Goal: Information Seeking & Learning: Check status

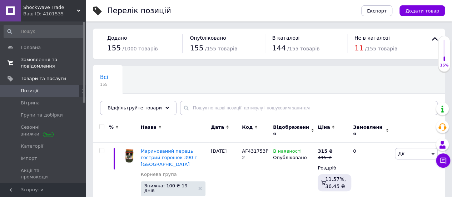
click at [34, 68] on span "Замовлення та повідомлення" at bounding box center [43, 62] width 45 height 13
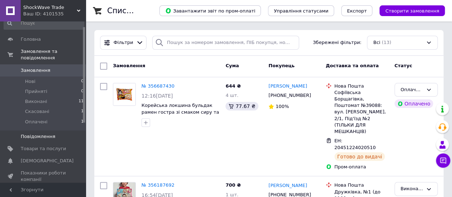
scroll to position [69, 0]
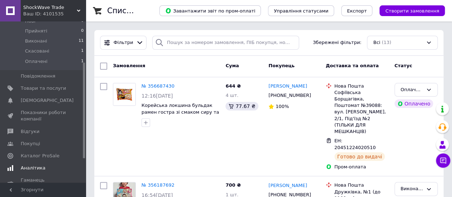
click at [35, 162] on link "Аналітика" at bounding box center [44, 168] width 88 height 12
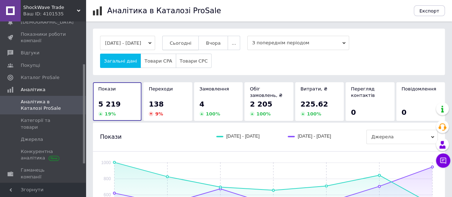
click at [189, 43] on span "Сьогодні" at bounding box center [181, 42] width 22 height 5
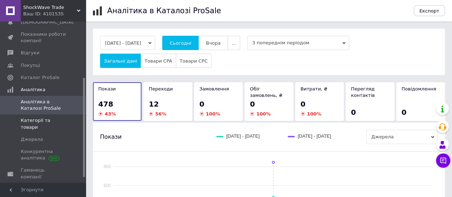
scroll to position [99, 0]
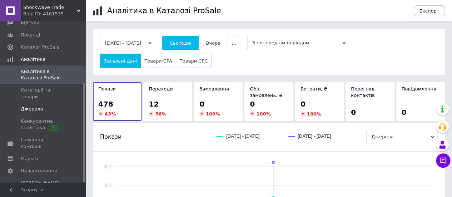
click at [48, 103] on link "Джерела" at bounding box center [44, 109] width 88 height 12
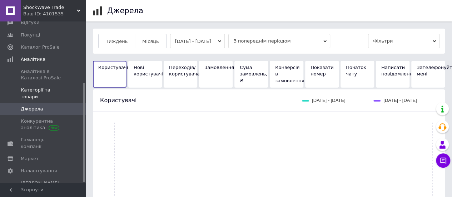
click at [51, 94] on link "Категорії та товари" at bounding box center [44, 93] width 88 height 19
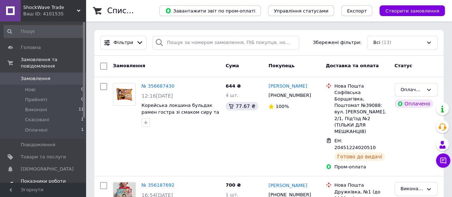
click at [14, 178] on span at bounding box center [10, 184] width 21 height 13
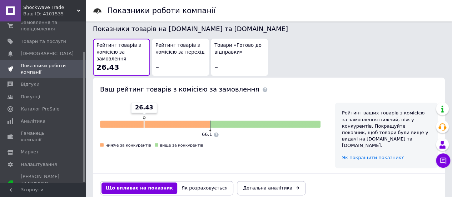
scroll to position [412, 0]
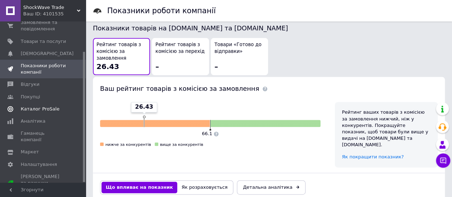
click at [15, 111] on span at bounding box center [10, 109] width 21 height 6
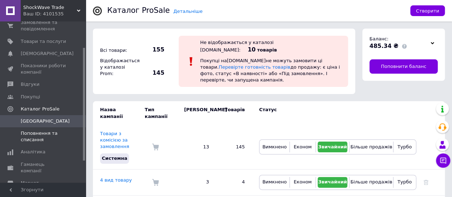
click at [36, 144] on link "Поповнення та списання" at bounding box center [44, 136] width 88 height 19
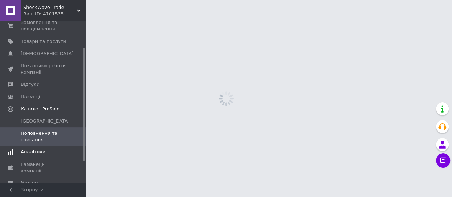
click at [35, 146] on link "Аналітика" at bounding box center [44, 152] width 88 height 12
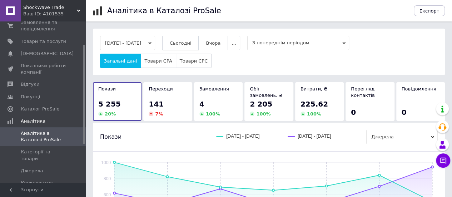
click at [184, 39] on button "Сьогодні" at bounding box center [180, 43] width 37 height 14
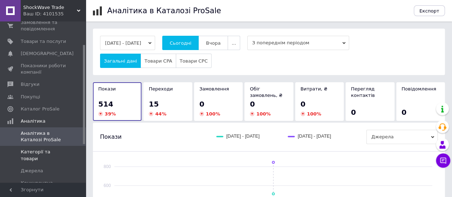
click at [45, 148] on link "Категорії та товари" at bounding box center [44, 155] width 88 height 19
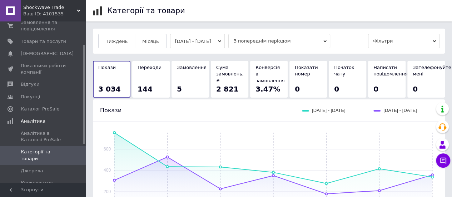
click at [155, 84] on div "144" at bounding box center [151, 89] width 27 height 10
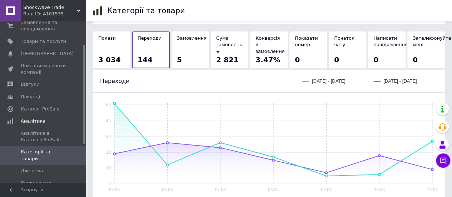
scroll to position [31, 0]
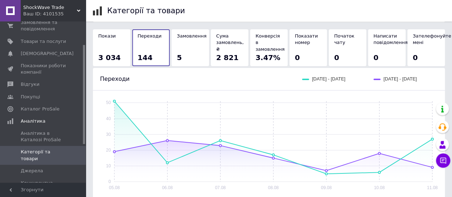
click at [121, 53] on div "3 034" at bounding box center [111, 58] width 27 height 10
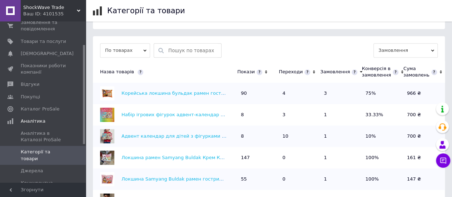
scroll to position [200, 0]
click at [312, 72] on icon at bounding box center [314, 72] width 5 height 6
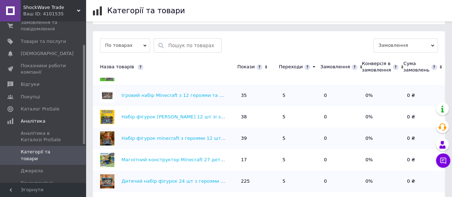
scroll to position [58, 0]
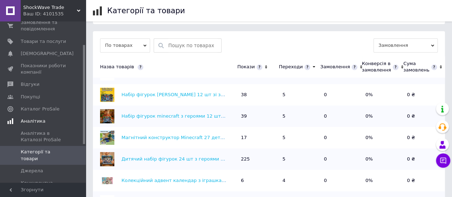
click at [33, 119] on span "Аналітика" at bounding box center [33, 121] width 25 height 6
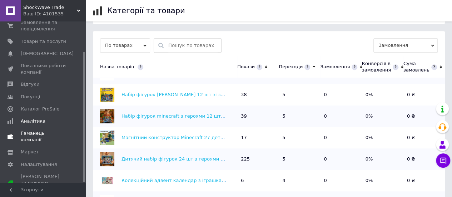
click at [29, 131] on span "Гаманець компанії" at bounding box center [43, 136] width 45 height 13
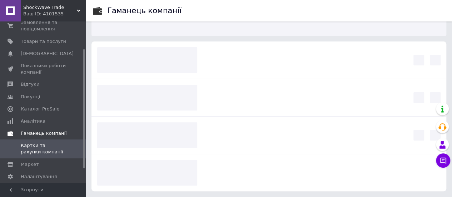
scroll to position [75, 0]
click at [34, 122] on span "Аналітика" at bounding box center [33, 121] width 25 height 6
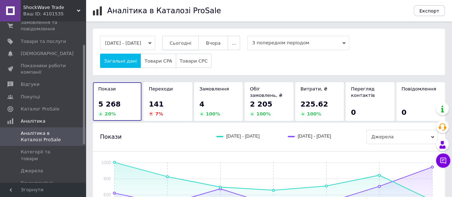
click at [184, 41] on span "Сьогодні" at bounding box center [181, 42] width 22 height 5
